Goal: Information Seeking & Learning: Understand process/instructions

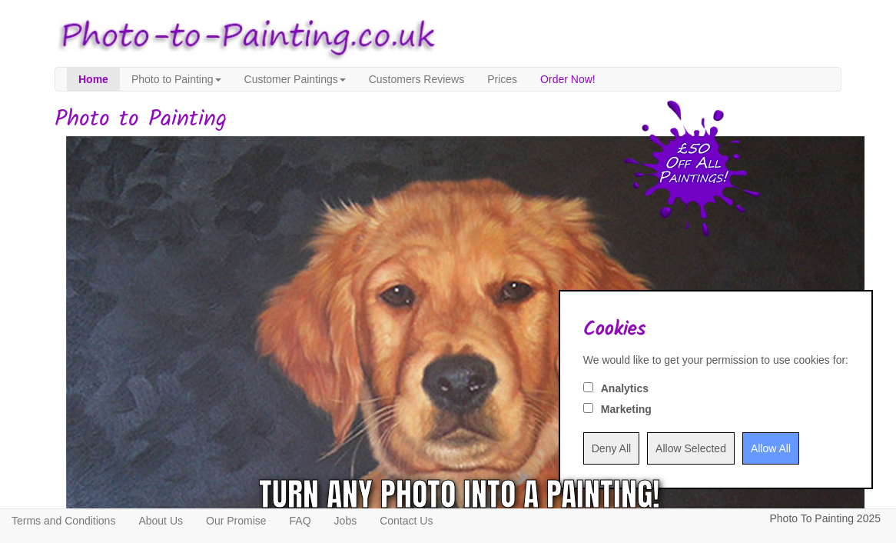
click at [760, 450] on input "Allow All" at bounding box center [770, 448] width 57 height 32
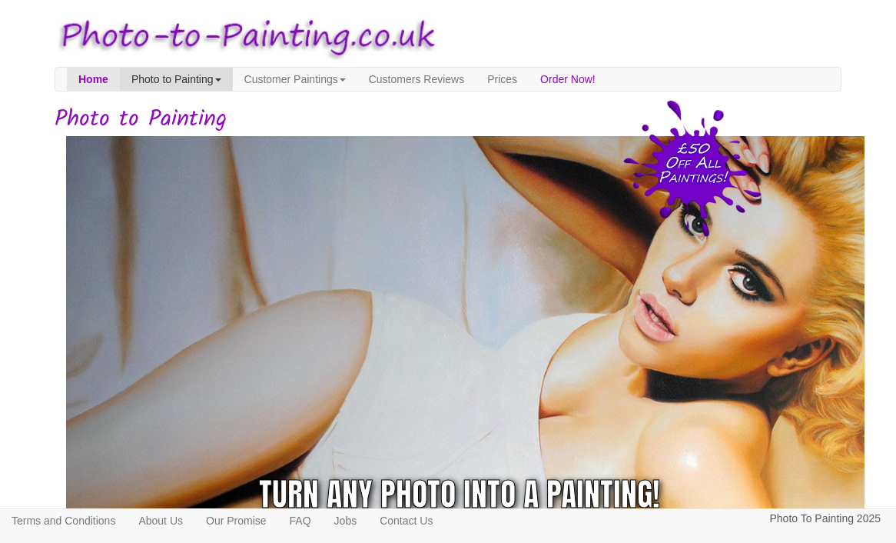
click at [228, 68] on link "Photo to Painting" at bounding box center [176, 79] width 113 height 23
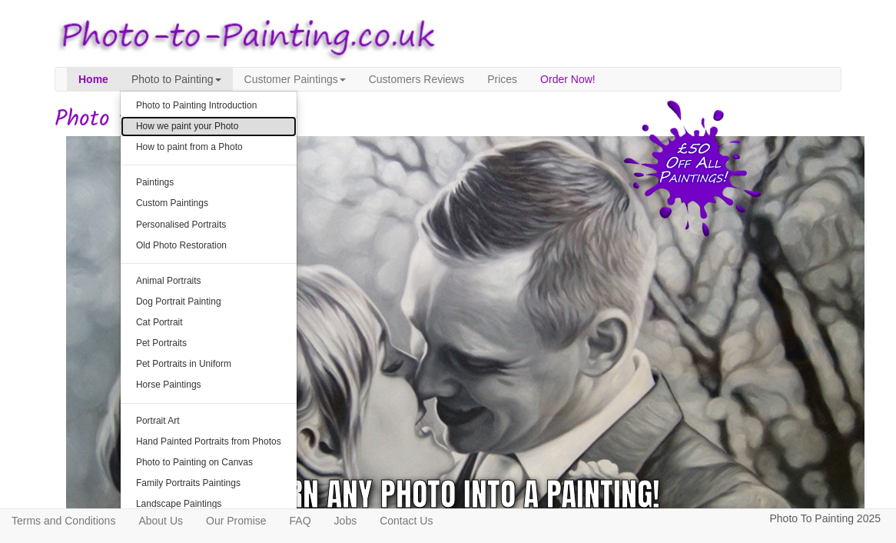
click at [241, 125] on link "How we paint your Photo" at bounding box center [209, 126] width 176 height 21
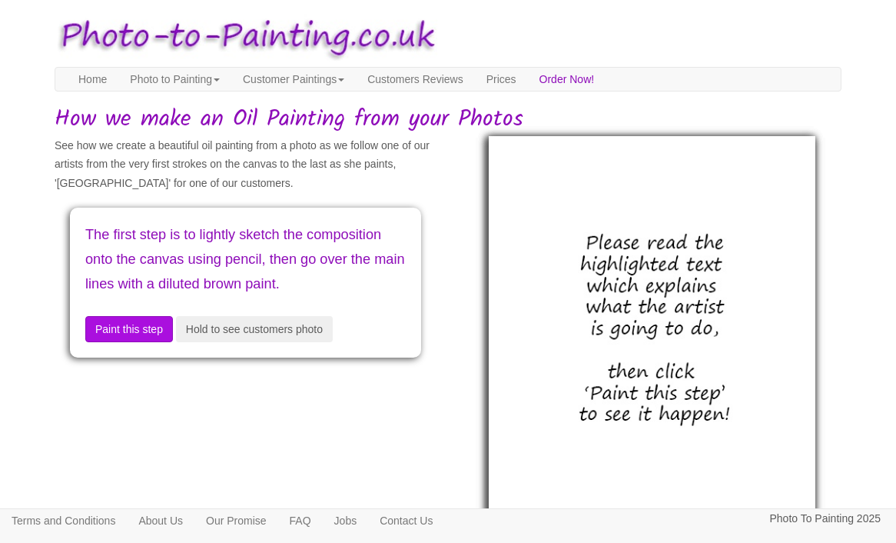
scroll to position [107, 0]
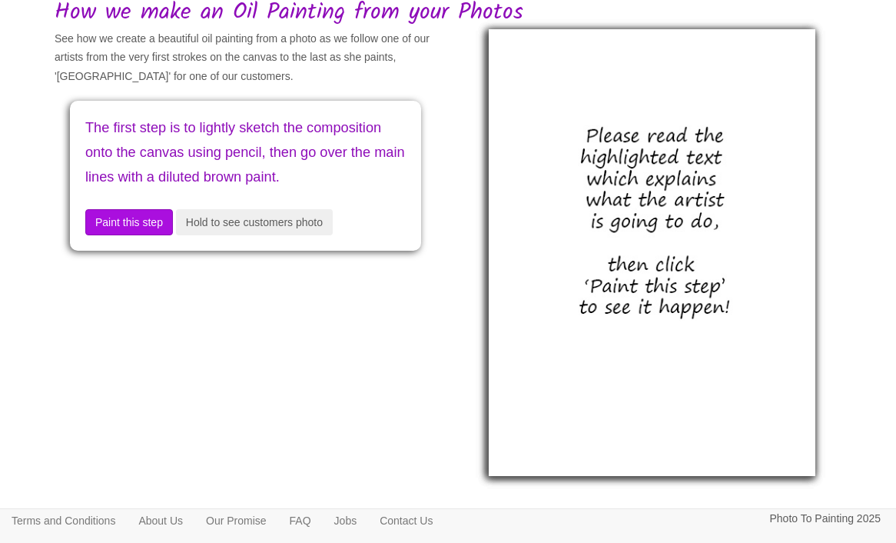
drag, startPoint x: 209, startPoint y: 197, endPoint x: 83, endPoint y: 156, distance: 132.5
click at [81, 156] on div "The first step is to lightly sketch the composition onto the canvas using penci…" at bounding box center [245, 176] width 351 height 150
click at [137, 169] on p "The first step is to lightly sketch the composition onto the canvas using penci…" at bounding box center [245, 153] width 321 height 74
click at [145, 235] on button "Paint this step" at bounding box center [129, 222] width 88 height 26
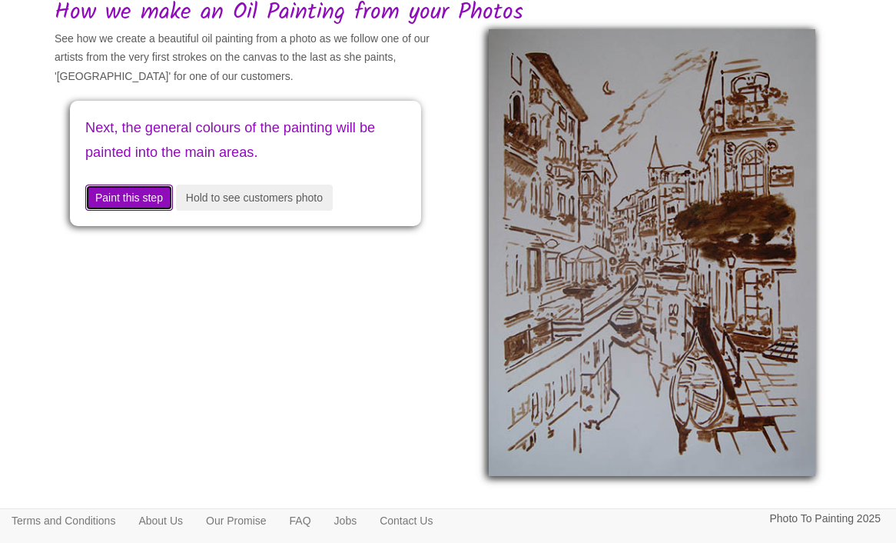
click at [160, 201] on button "Paint this step" at bounding box center [129, 197] width 88 height 26
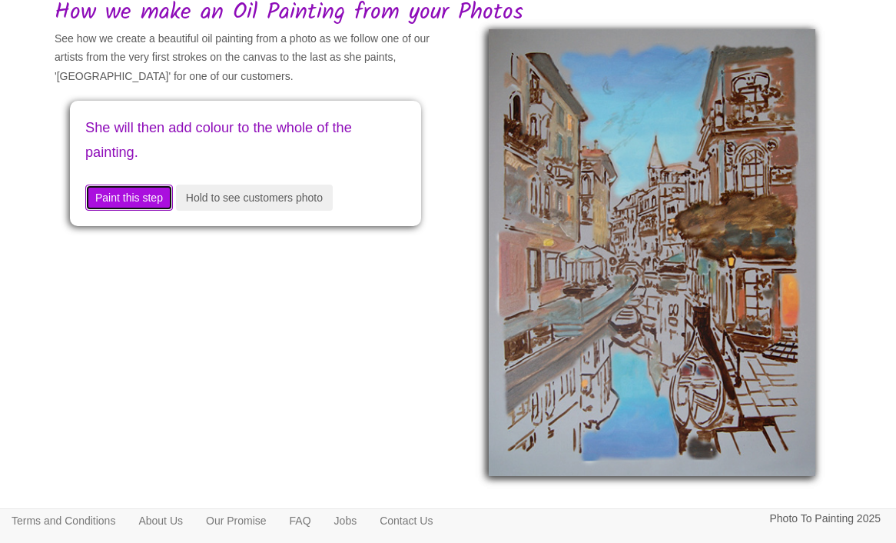
click at [160, 201] on button "Paint this step" at bounding box center [129, 197] width 88 height 26
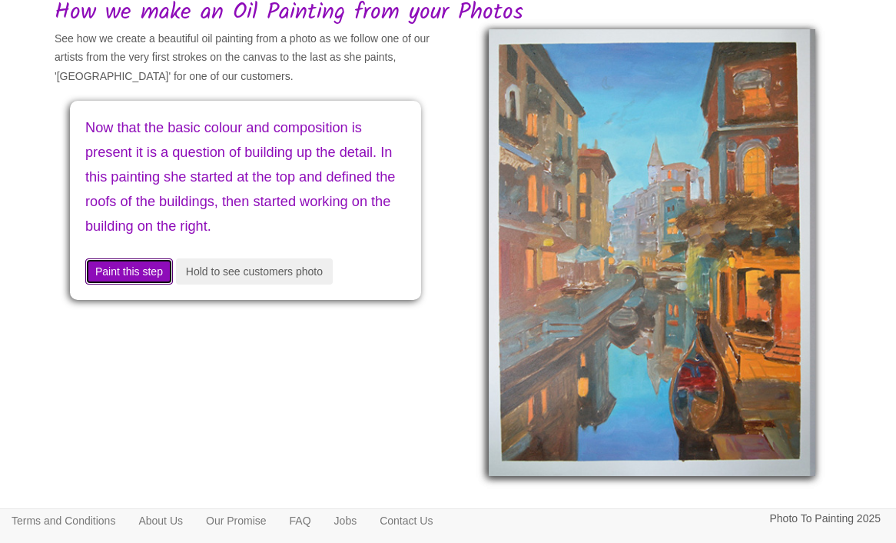
click at [150, 275] on button "Paint this step" at bounding box center [129, 271] width 88 height 26
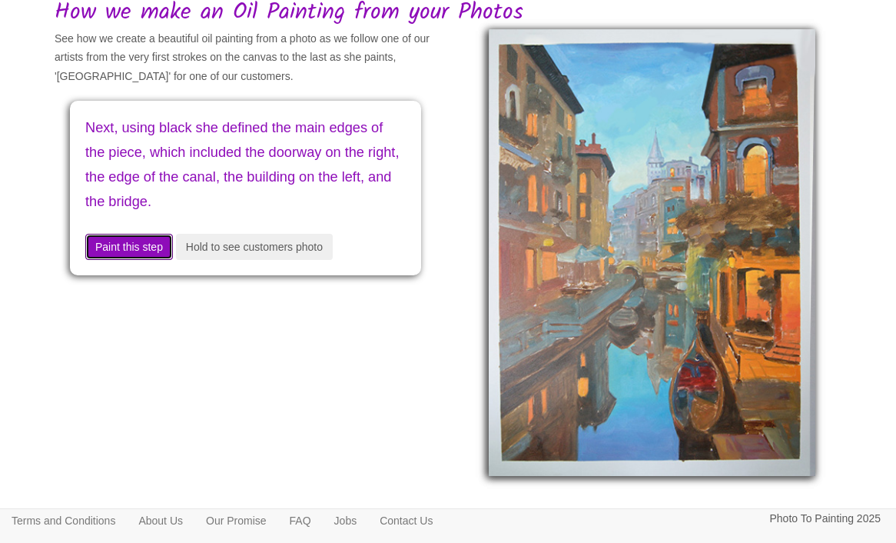
click at [149, 249] on button "Paint this step" at bounding box center [129, 247] width 88 height 26
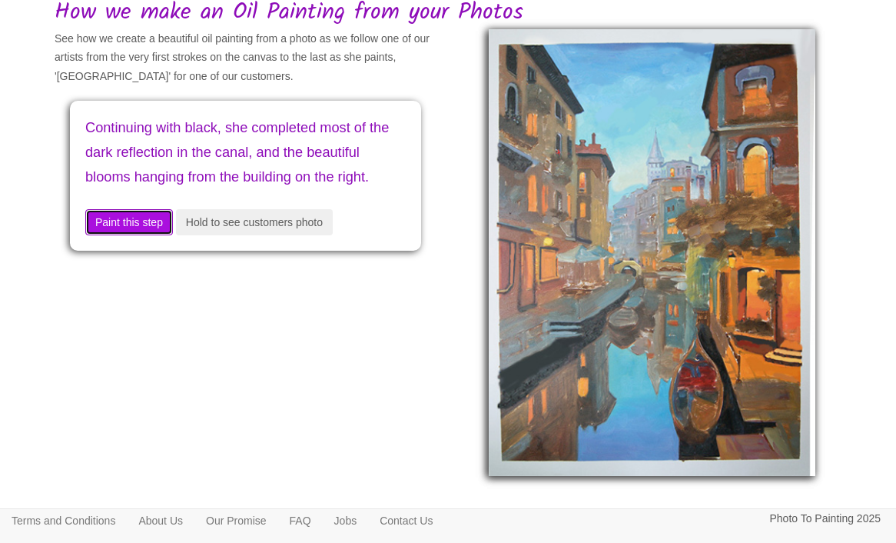
click at [149, 235] on button "Paint this step" at bounding box center [129, 222] width 88 height 26
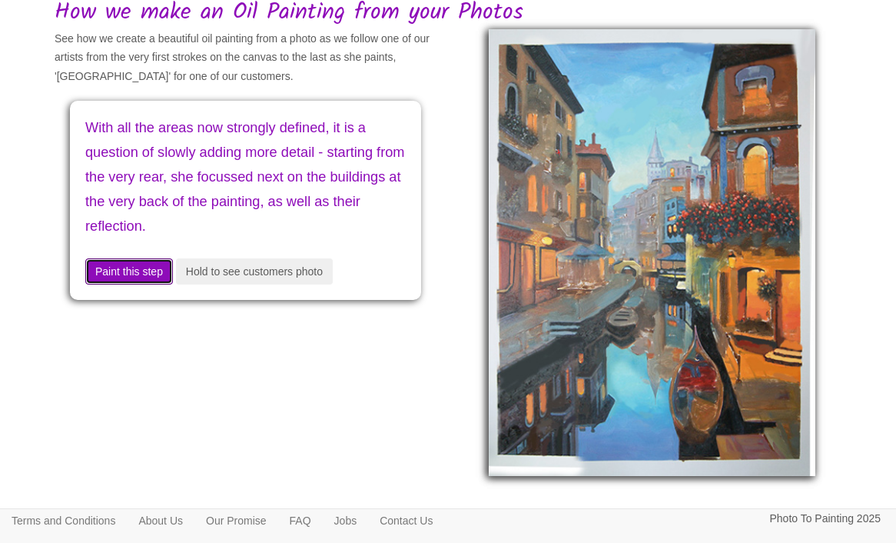
click at [148, 271] on button "Paint this step" at bounding box center [129, 271] width 88 height 26
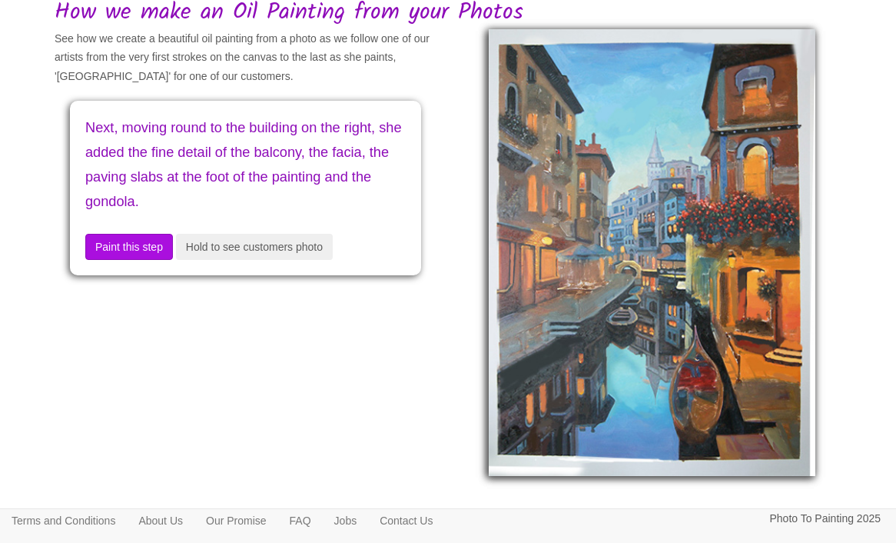
click at [148, 271] on div "Next, moving round to the building on the right, she added the fine detail of t…" at bounding box center [245, 188] width 351 height 174
click at [148, 239] on button "Paint this step" at bounding box center [129, 247] width 88 height 26
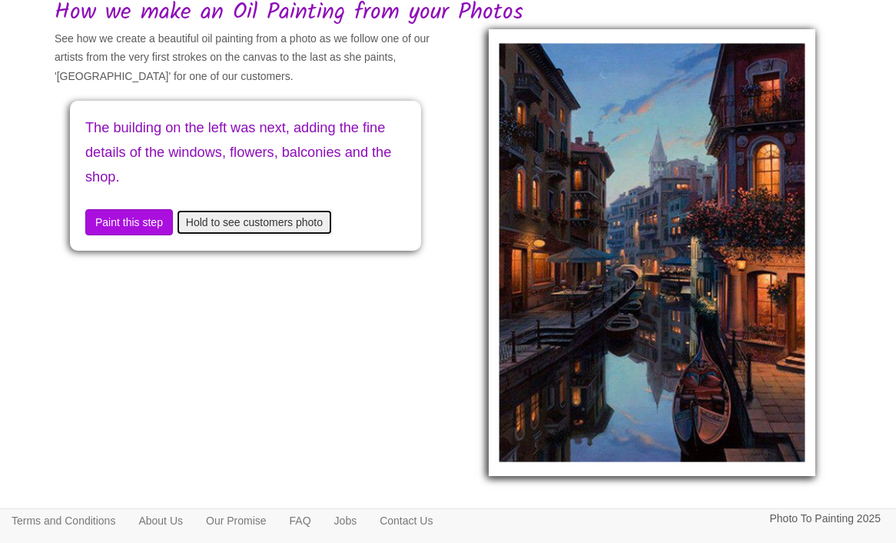
click at [234, 229] on button "Hold to see customers photo" at bounding box center [254, 222] width 157 height 26
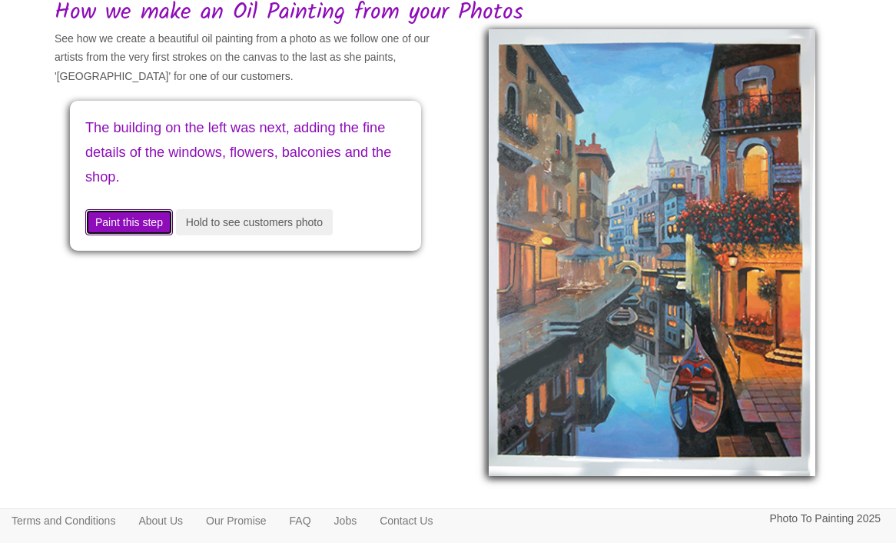
click at [168, 226] on button "Paint this step" at bounding box center [129, 222] width 88 height 26
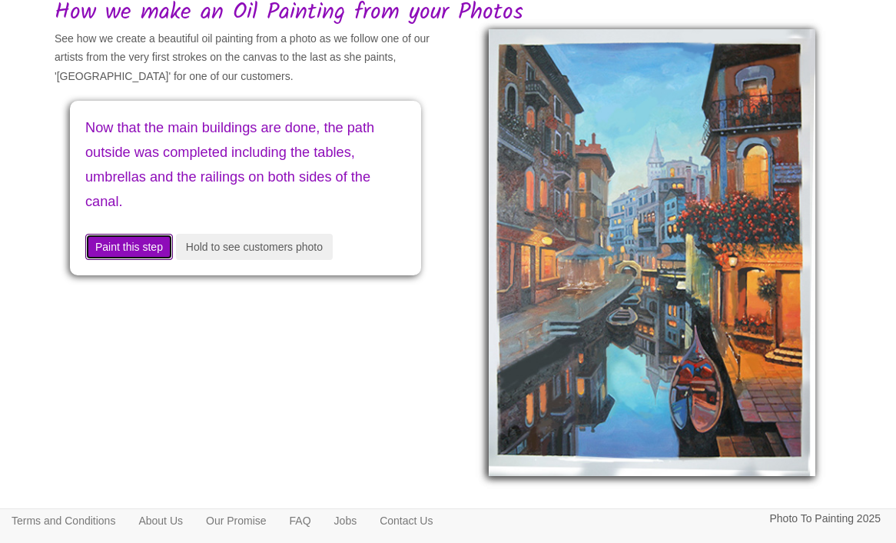
click at [155, 251] on button "Paint this step" at bounding box center [129, 247] width 88 height 26
